Goal: Task Accomplishment & Management: Manage account settings

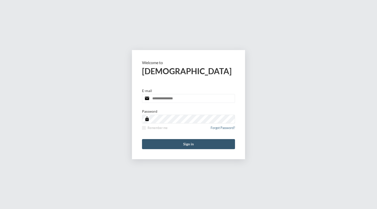
type input "**********"
click at [190, 145] on button "Sign in" at bounding box center [188, 144] width 93 height 10
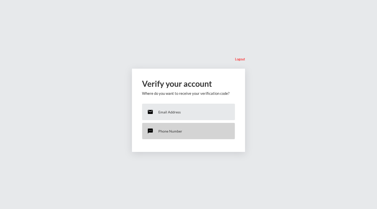
click at [177, 128] on div "sms Phone Number" at bounding box center [188, 131] width 93 height 17
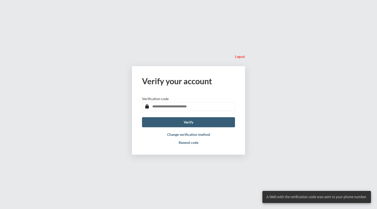
click at [180, 108] on input "text" at bounding box center [188, 106] width 93 height 9
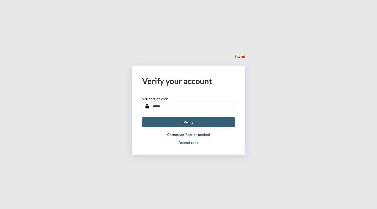
type input "******"
click at [142, 117] on button "Verify" at bounding box center [188, 122] width 93 height 10
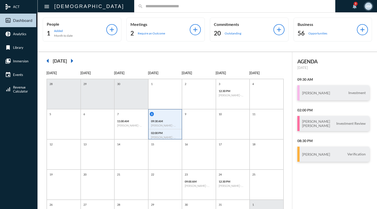
click at [143, 6] on input "text" at bounding box center [237, 6] width 188 height 4
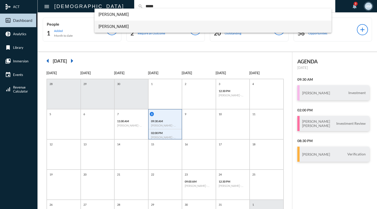
type input "*****"
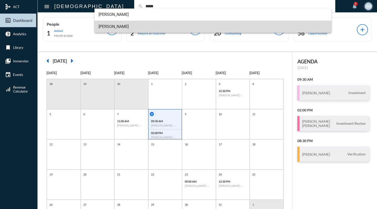
click at [132, 25] on span "Morgan Sundblad Hsieh" at bounding box center [213, 27] width 229 height 12
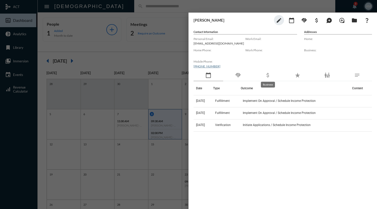
click at [267, 75] on mat-icon "attach_money" at bounding box center [268, 75] width 6 height 6
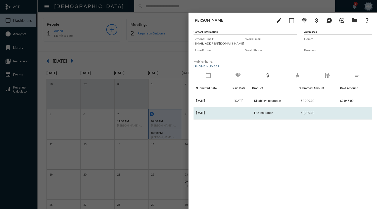
click at [273, 112] on span "Life Insurance" at bounding box center [263, 113] width 19 height 4
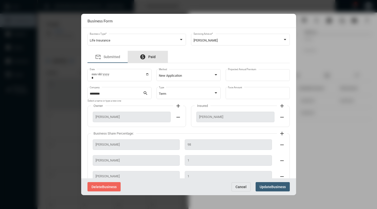
click at [155, 57] on span "Paid" at bounding box center [151, 57] width 7 height 4
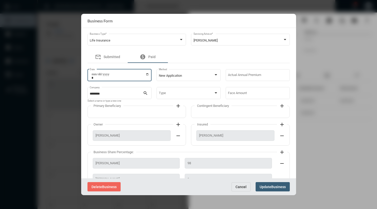
click at [147, 74] on input "Date" at bounding box center [120, 75] width 58 height 7
type input "**********"
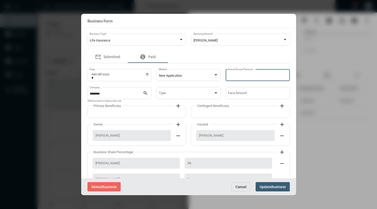
click at [245, 75] on input "Actual Annual Premium" at bounding box center [257, 76] width 59 height 4
type input "****"
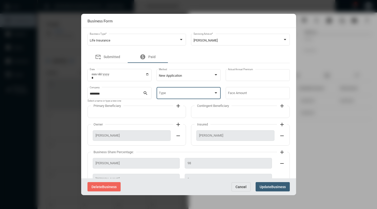
click at [185, 93] on span at bounding box center [186, 94] width 55 height 4
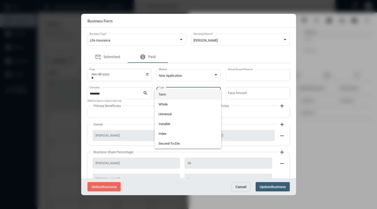
click at [172, 94] on span "Term" at bounding box center [188, 94] width 59 height 10
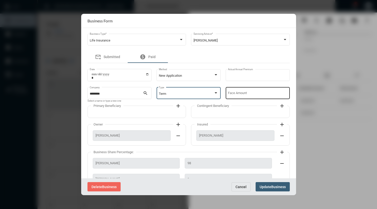
click at [240, 91] on div "Face Amount" at bounding box center [257, 92] width 59 height 13
type input "*******"
click at [177, 106] on mat-icon "add" at bounding box center [178, 106] width 6 height 6
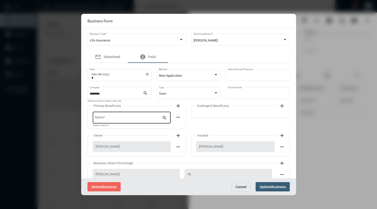
click at [146, 119] on input "Name *" at bounding box center [128, 119] width 67 height 4
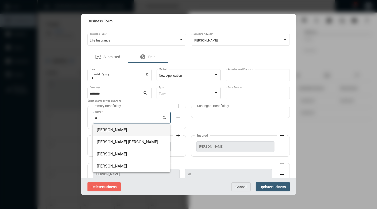
click at [108, 129] on span "Boris Hsieh" at bounding box center [131, 130] width 69 height 12
type input "**********"
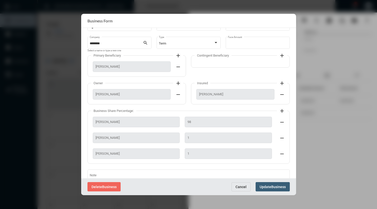
scroll to position [72, 0]
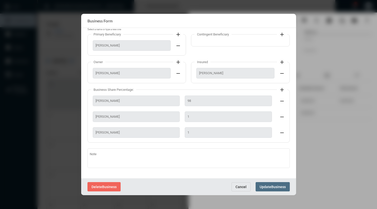
click at [274, 187] on span "Business" at bounding box center [278, 187] width 15 height 4
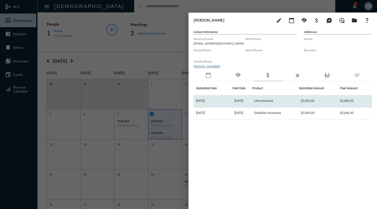
click at [262, 101] on span "Life Insurance" at bounding box center [263, 101] width 19 height 4
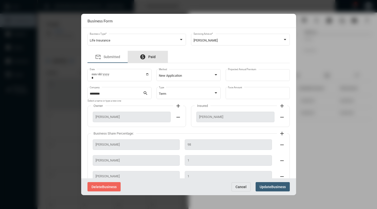
click at [155, 59] on span "Paid" at bounding box center [151, 57] width 7 height 4
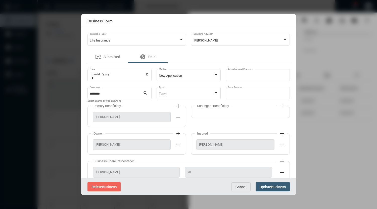
click at [265, 187] on span "Update" at bounding box center [266, 187] width 12 height 4
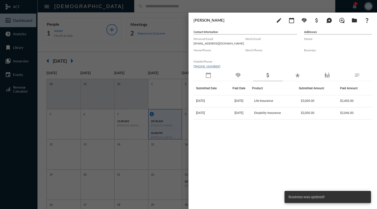
click at [222, 5] on div at bounding box center [188, 104] width 377 height 209
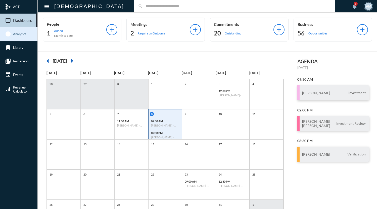
click at [19, 35] on span "Analytics" at bounding box center [19, 34] width 13 height 4
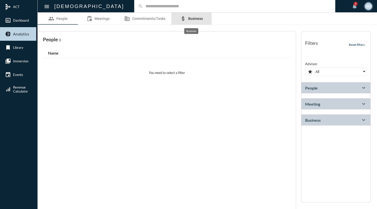
click at [197, 18] on span "Business" at bounding box center [195, 19] width 15 height 4
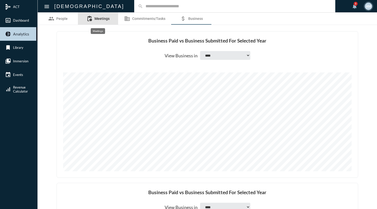
click at [100, 21] on link "pending_actions Meetings" at bounding box center [98, 19] width 40 height 12
select select
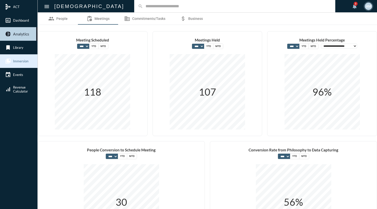
click at [22, 61] on span "Immersion" at bounding box center [20, 61] width 15 height 4
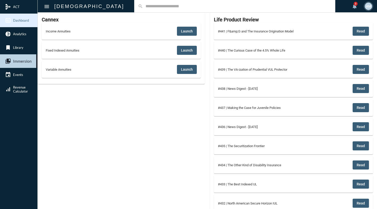
click at [21, 19] on span "Dashboard" at bounding box center [21, 20] width 16 height 4
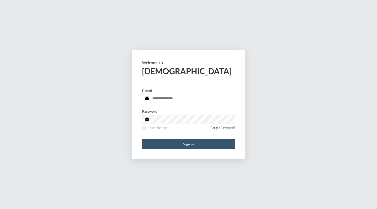
type input "**********"
click at [193, 143] on button "Sign in" at bounding box center [188, 144] width 93 height 10
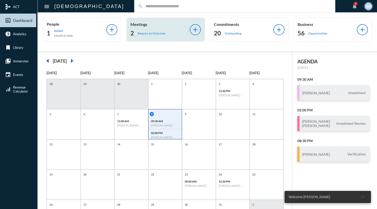
click at [155, 33] on p "Require an Outcome" at bounding box center [151, 33] width 27 height 4
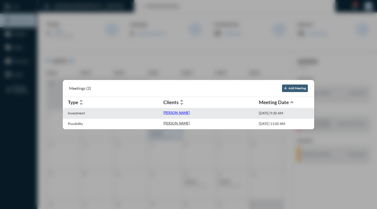
click at [174, 112] on p "Keith Fentonmiller" at bounding box center [176, 113] width 26 height 4
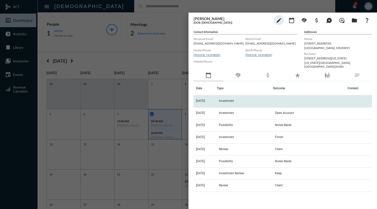
click at [229, 103] on td "Investment" at bounding box center [245, 101] width 56 height 12
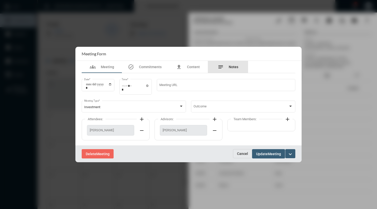
click at [229, 68] on span "Notes" at bounding box center [234, 67] width 10 height 4
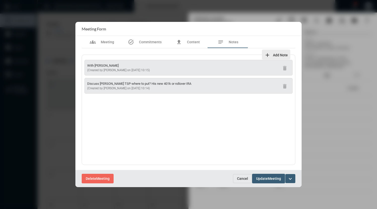
click at [274, 56] on span "Add Note" at bounding box center [280, 55] width 15 height 4
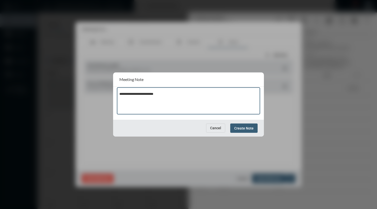
type textarea "**********"
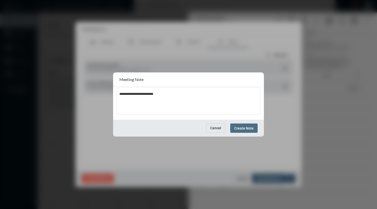
click at [245, 130] on span "Create Note" at bounding box center [243, 128] width 19 height 4
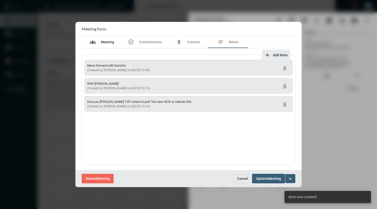
click at [106, 44] on span "Meeting" at bounding box center [107, 42] width 13 height 4
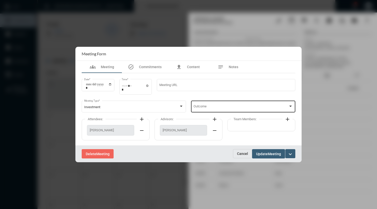
click at [227, 105] on div "Outcome" at bounding box center [243, 106] width 100 height 13
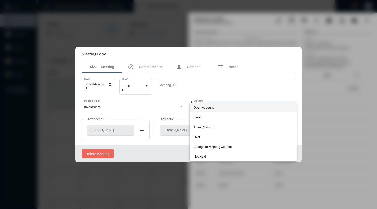
click at [216, 107] on span "Open Account" at bounding box center [243, 108] width 100 height 10
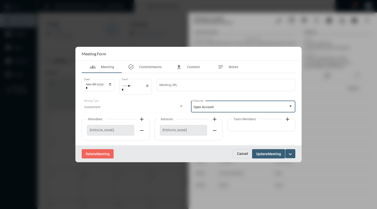
click at [269, 153] on span "Meeting" at bounding box center [274, 154] width 13 height 4
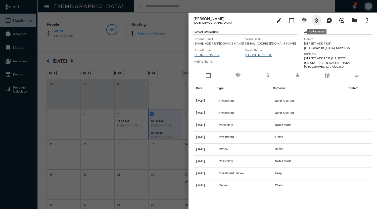
click at [317, 21] on mat-icon "attach_money" at bounding box center [317, 20] width 6 height 6
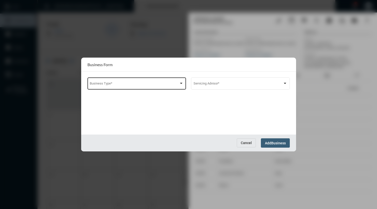
click at [177, 82] on div "Business Type *" at bounding box center [137, 83] width 94 height 13
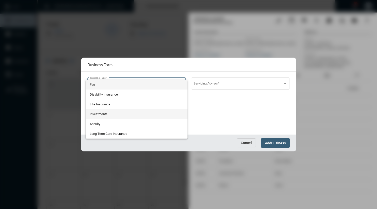
click at [115, 111] on span "Investments" at bounding box center [137, 114] width 94 height 10
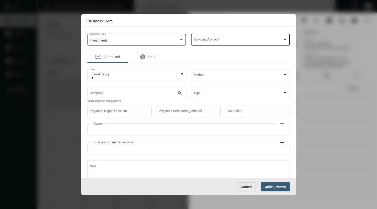
click at [206, 41] on span at bounding box center [237, 41] width 89 height 4
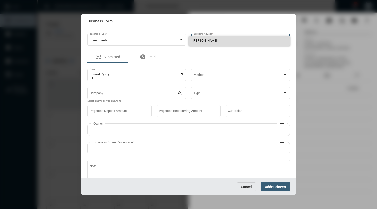
click at [206, 41] on span "Aaron McDonald" at bounding box center [239, 41] width 93 height 10
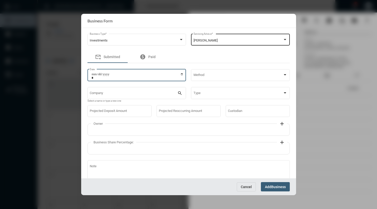
click at [181, 73] on input "Date" at bounding box center [137, 75] width 92 height 7
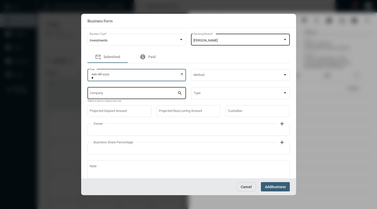
type input "**********"
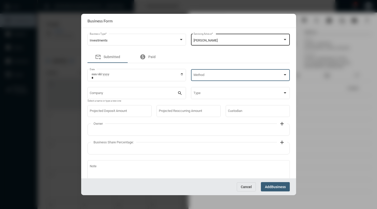
click at [203, 76] on span at bounding box center [237, 76] width 89 height 4
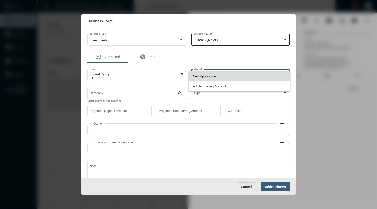
click at [203, 76] on span "New Application" at bounding box center [239, 76] width 93 height 10
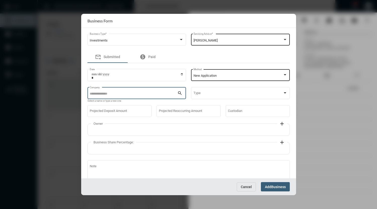
click at [170, 93] on input "Company" at bounding box center [134, 94] width 88 height 4
type input "*"
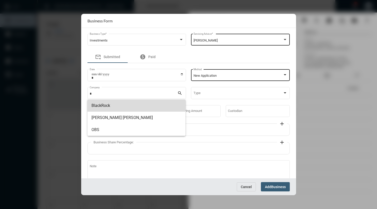
click at [115, 103] on span "BlackRock" at bounding box center [136, 106] width 90 height 12
type input "*********"
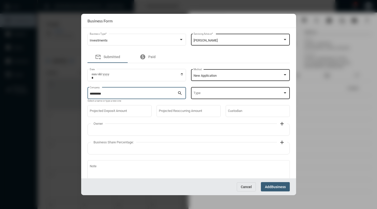
click at [202, 91] on div "Type" at bounding box center [240, 92] width 94 height 13
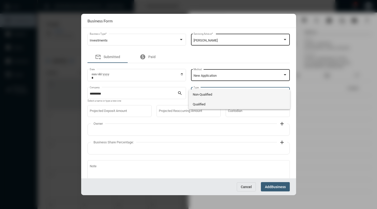
click at [202, 104] on span "Qualified" at bounding box center [239, 104] width 93 height 10
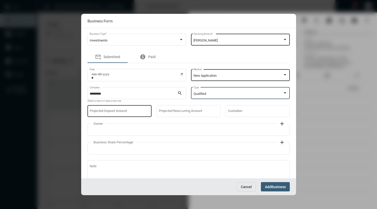
click at [137, 113] on input "Projected Deposit Amount" at bounding box center [119, 112] width 59 height 4
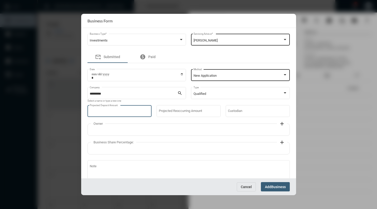
type input "******"
type input "*"
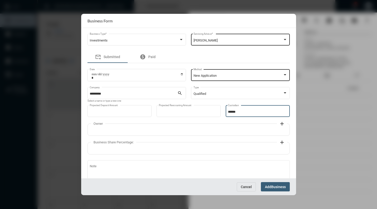
type input "********"
click at [280, 126] on mat-icon "add" at bounding box center [282, 124] width 6 height 6
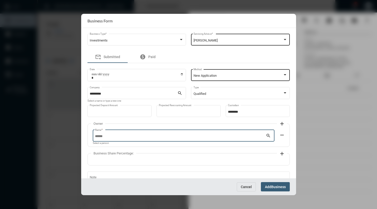
click at [207, 138] on input "Name *" at bounding box center [180, 136] width 171 height 4
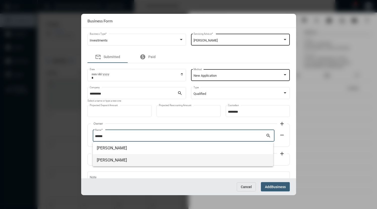
click at [138, 158] on span "Keith Fentonmiller" at bounding box center [183, 160] width 172 height 12
type input "**********"
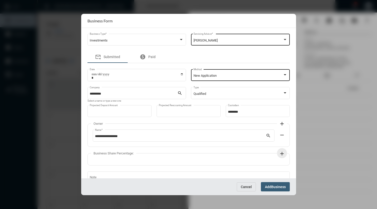
click at [280, 154] on mat-icon "add" at bounding box center [282, 154] width 6 height 6
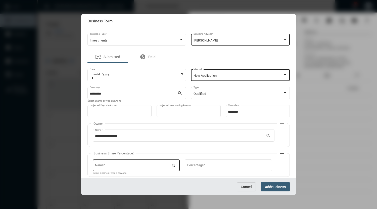
click at [165, 165] on input "Name *" at bounding box center [133, 166] width 76 height 4
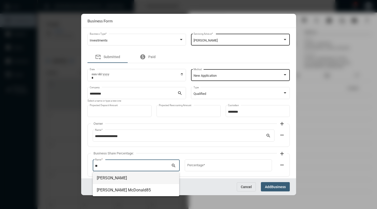
click at [120, 179] on span "Aaron McDonald" at bounding box center [136, 178] width 78 height 12
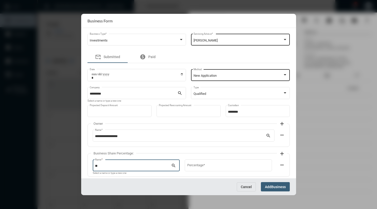
type input "**********"
click at [207, 166] on input "Percentage *" at bounding box center [228, 166] width 82 height 4
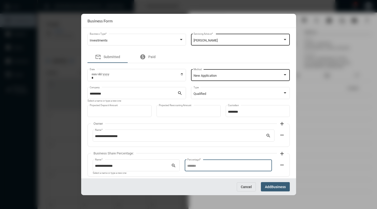
type input "**"
click at [281, 153] on mat-icon "add" at bounding box center [282, 154] width 6 height 6
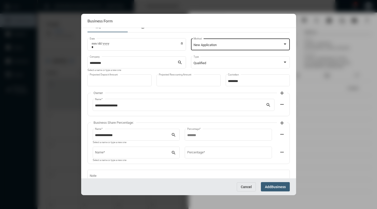
scroll to position [36, 0]
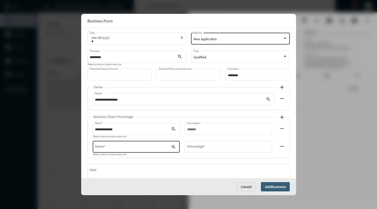
click at [142, 147] on input "Name *" at bounding box center [133, 148] width 76 height 4
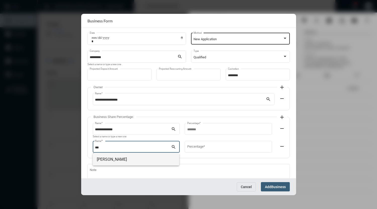
click at [124, 158] on span "Timothy Schafer" at bounding box center [136, 159] width 78 height 12
type input "**********"
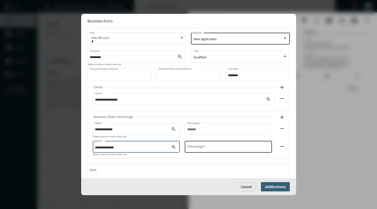
click at [193, 147] on input "Percentage *" at bounding box center [228, 148] width 82 height 4
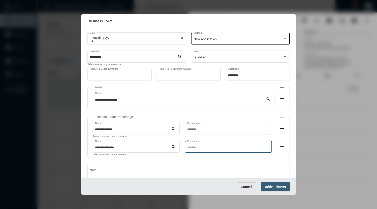
type input "**"
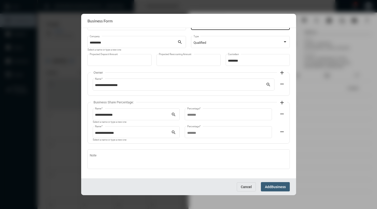
scroll to position [53, 0]
click at [270, 186] on span "Add" at bounding box center [268, 187] width 6 height 4
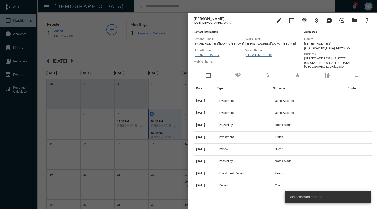
click at [230, 4] on div at bounding box center [188, 104] width 377 height 209
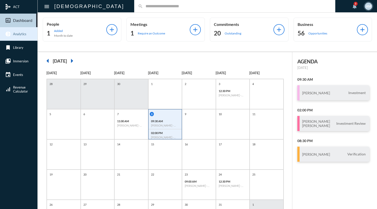
click at [17, 37] on link "pie_chart Analytics" at bounding box center [18, 34] width 37 height 14
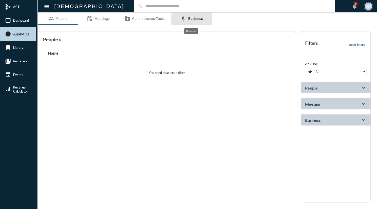
click at [195, 18] on span "Business" at bounding box center [195, 19] width 15 height 4
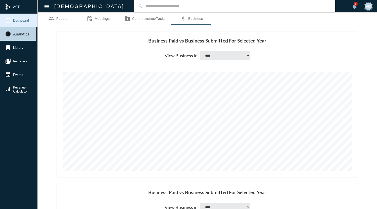
click at [16, 22] on span "Dashboard" at bounding box center [21, 20] width 16 height 4
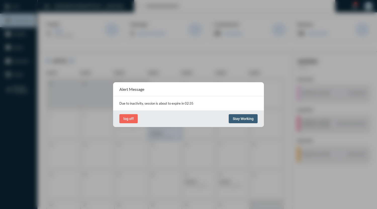
click at [240, 118] on span "Stay Working" at bounding box center [243, 119] width 21 height 4
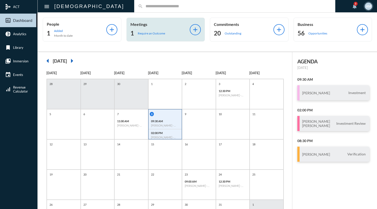
click at [147, 35] on p "Require an Outcome" at bounding box center [151, 33] width 27 height 4
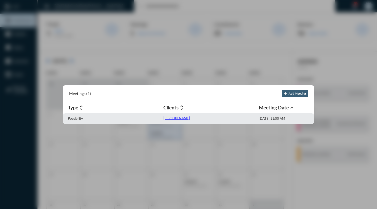
click at [173, 118] on p "Brittany Snyder" at bounding box center [176, 118] width 26 height 4
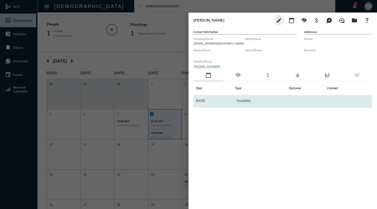
click at [248, 101] on span "Possibility" at bounding box center [244, 101] width 14 height 4
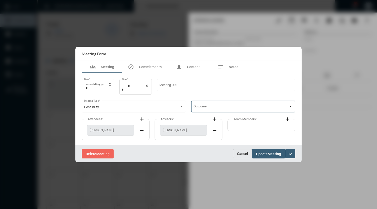
click at [243, 107] on span at bounding box center [240, 107] width 95 height 4
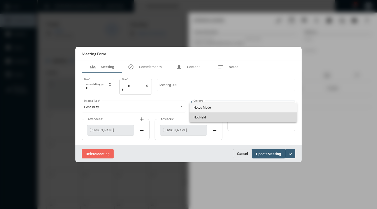
click at [216, 119] on span "Not Held" at bounding box center [243, 117] width 100 height 10
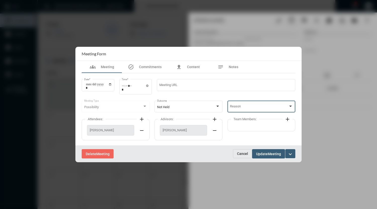
click at [247, 109] on span at bounding box center [259, 107] width 59 height 4
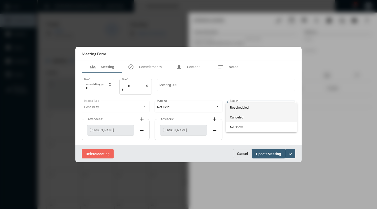
click at [244, 116] on span "Canceled" at bounding box center [261, 117] width 63 height 10
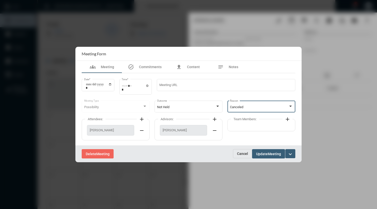
click at [267, 155] on span "Update" at bounding box center [262, 154] width 12 height 4
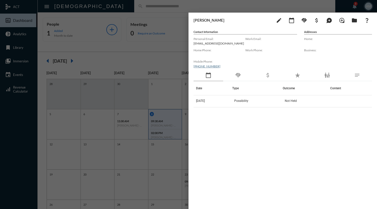
click at [162, 5] on div at bounding box center [188, 104] width 377 height 209
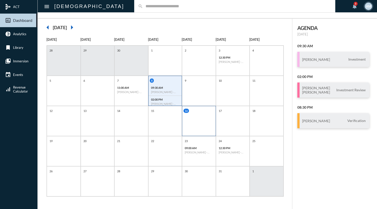
scroll to position [33, 0]
